Goal: Find specific page/section: Locate a particular part of the current website

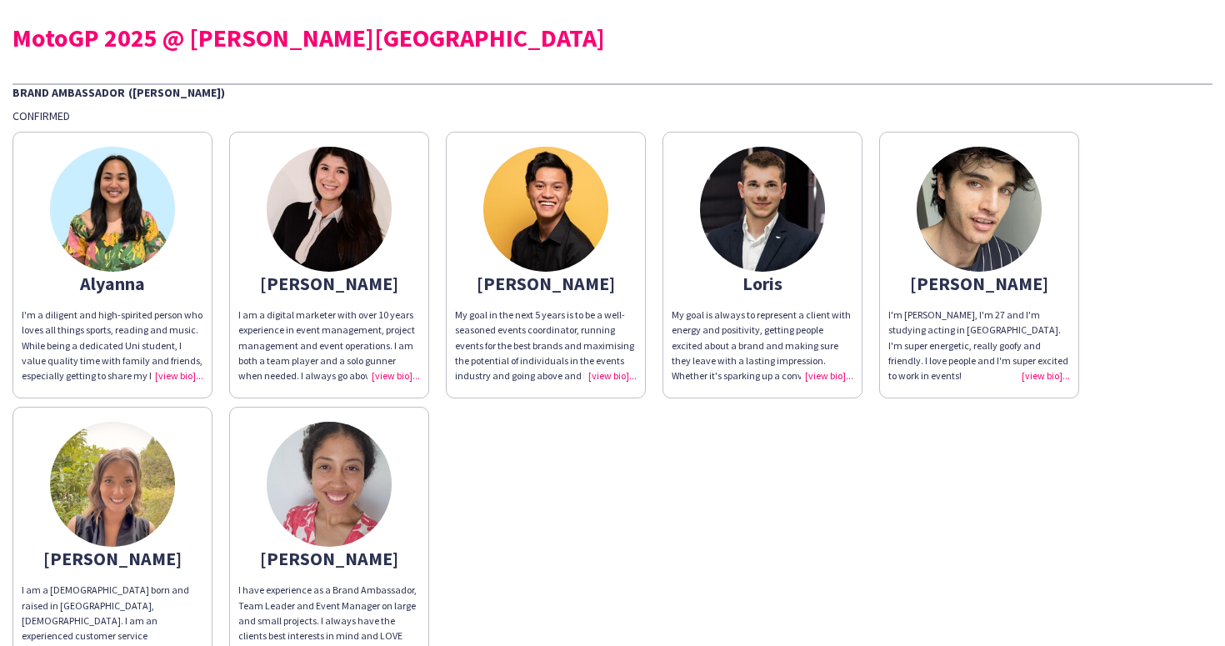
click at [108, 211] on img at bounding box center [112, 209] width 125 height 125
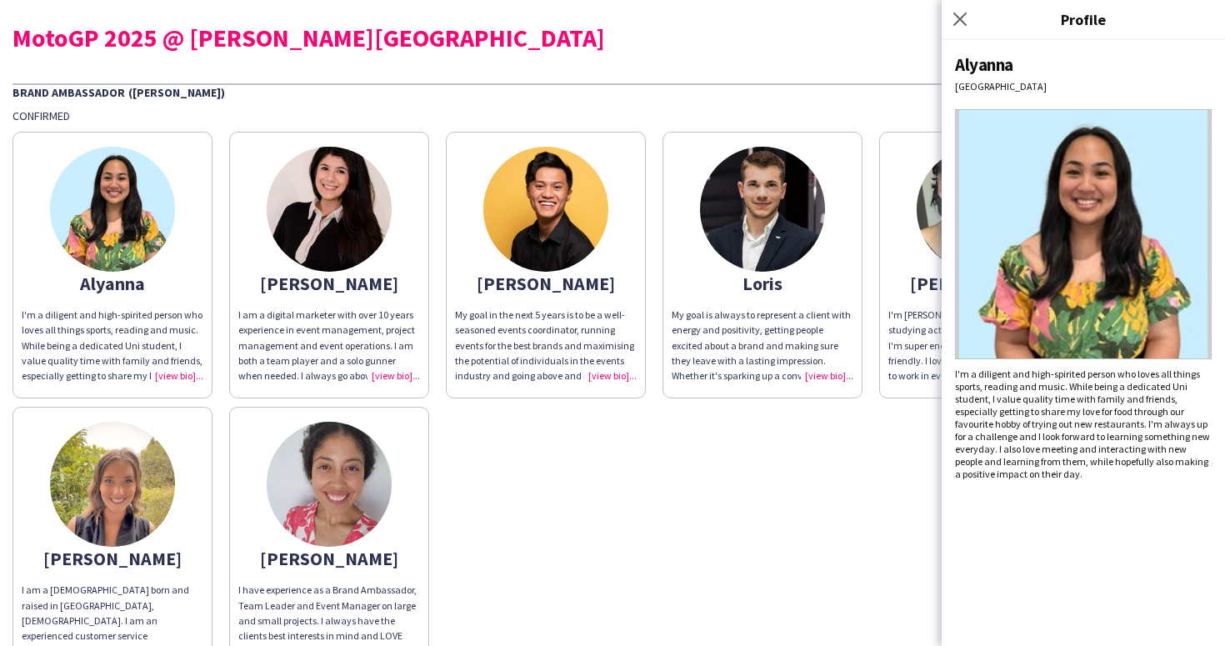
click at [1161, 60] on div "Alyanna" at bounding box center [1083, 64] width 257 height 23
drag, startPoint x: 1012, startPoint y: 94, endPoint x: 948, endPoint y: 88, distance: 64.5
click at [948, 88] on div "[PERSON_NAME] I'm a diligent and high-spirited person who loves all things spor…" at bounding box center [1083, 343] width 283 height 606
click at [974, 67] on div "Alyanna" at bounding box center [1083, 64] width 257 height 23
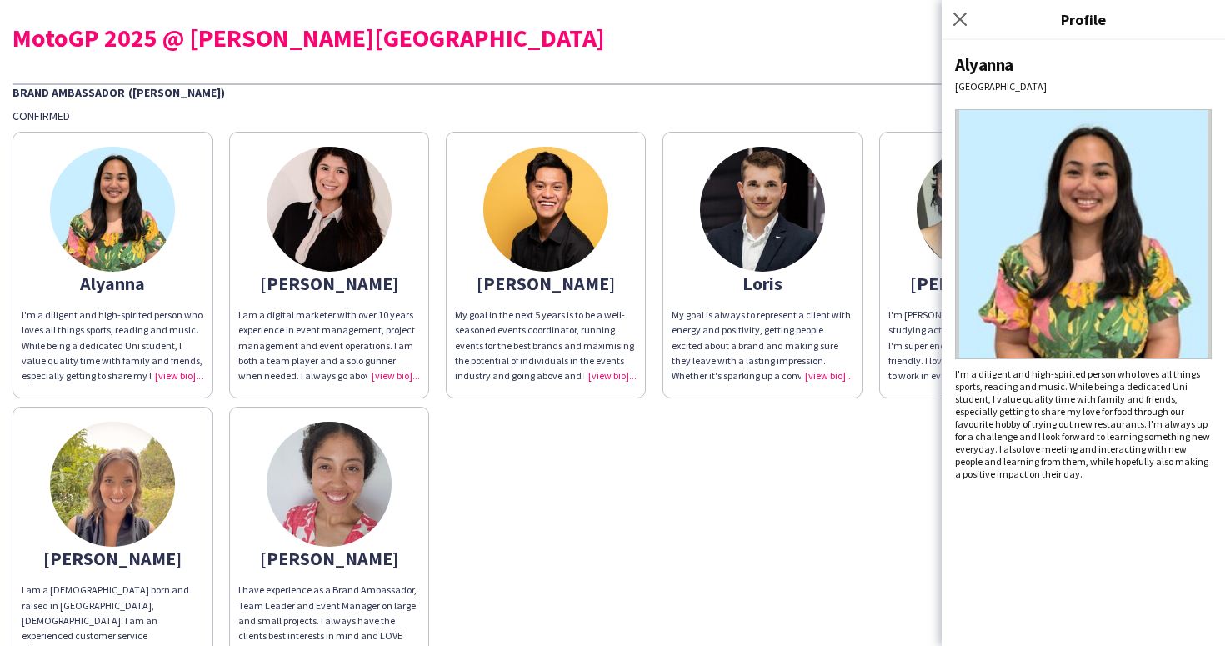
copy div "Alyanna"
click at [953, 15] on icon "Close pop-in" at bounding box center [960, 19] width 16 height 16
